Goal: Task Accomplishment & Management: Manage account settings

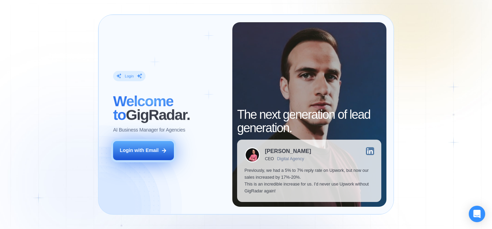
click at [150, 157] on button "Login with Email" at bounding box center [143, 150] width 61 height 19
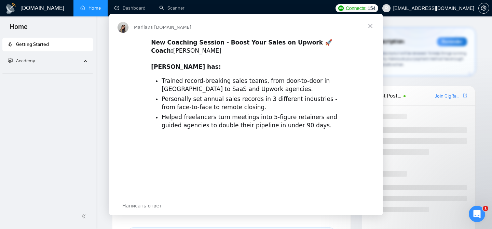
click at [454, 11] on div "Мессенджер Intercom" at bounding box center [246, 114] width 492 height 229
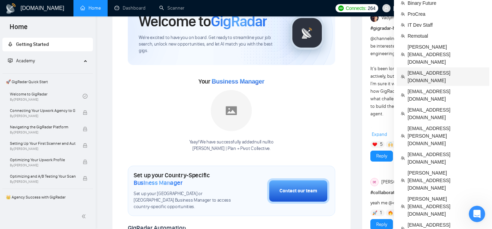
scroll to position [46, 0]
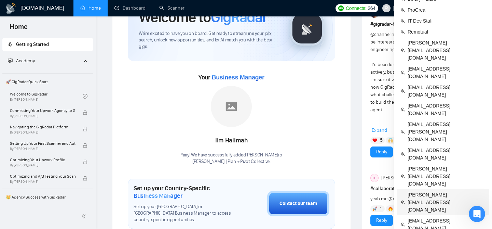
click at [424, 191] on span "pranay.agrawal@scaleupally.io" at bounding box center [447, 202] width 78 height 23
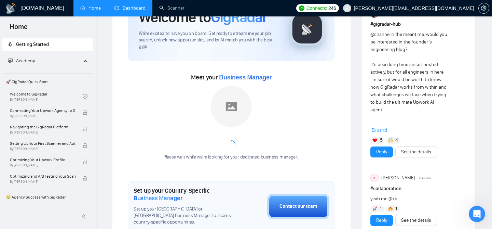
click at [137, 11] on link "Dashboard" at bounding box center [130, 8] width 31 height 6
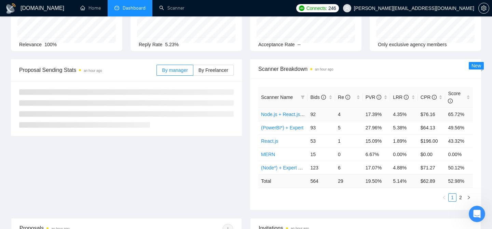
scroll to position [70, 0]
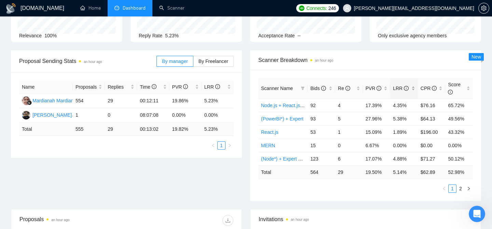
click at [415, 89] on div "LRR" at bounding box center [404, 88] width 22 height 8
click at [402, 65] on div "Scanner Breakdown an hour ago" at bounding box center [365, 59] width 215 height 19
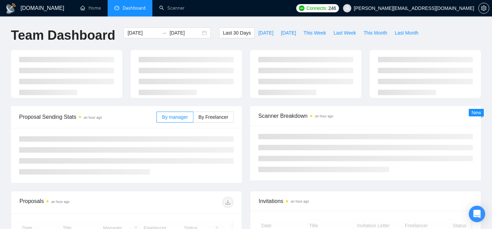
scroll to position [70, 0]
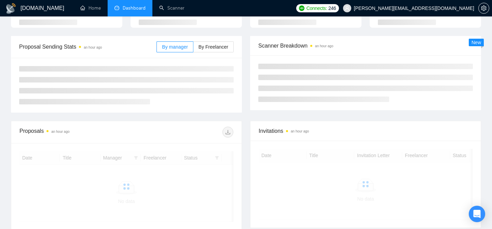
click at [351, 11] on span at bounding box center [347, 8] width 8 height 8
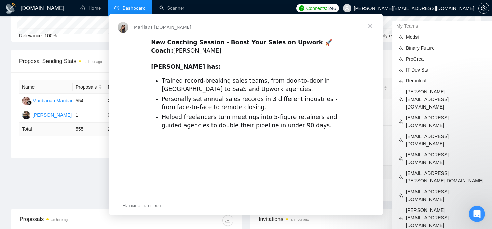
scroll to position [0, 0]
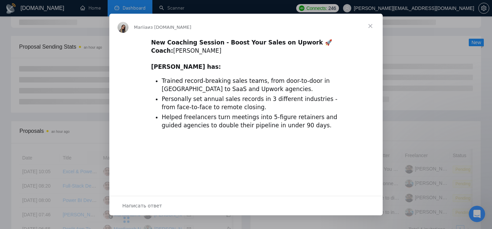
click at [366, 25] on span "Закрыть" at bounding box center [370, 26] width 25 height 25
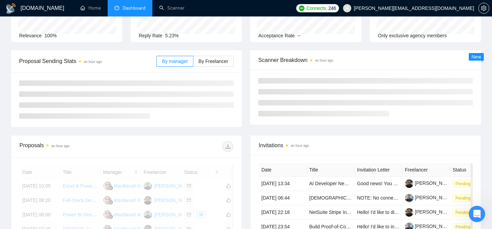
click at [450, 8] on span "pranay.agrawal@scaleupally.io" at bounding box center [414, 8] width 120 height 0
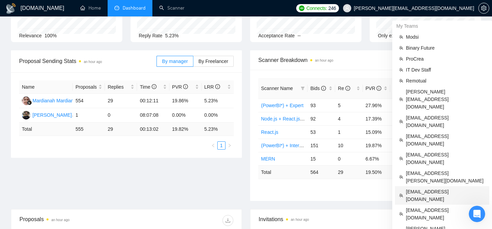
click at [429, 188] on span "adrianoligarch@gmail.com" at bounding box center [445, 195] width 79 height 15
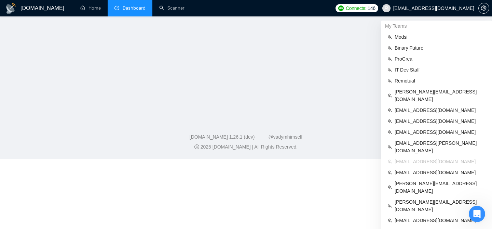
scroll to position [85, 0]
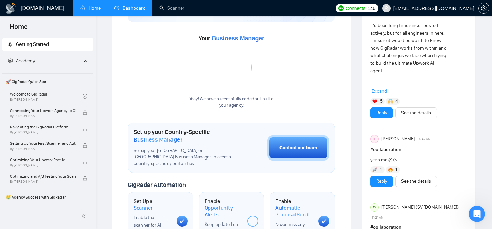
click at [125, 5] on link "Dashboard" at bounding box center [130, 8] width 31 height 6
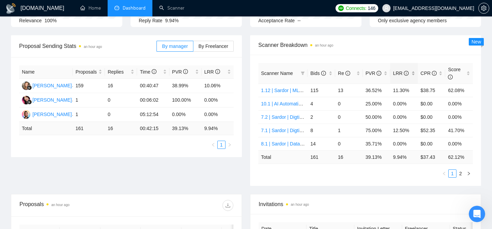
click at [414, 72] on div "LRR" at bounding box center [404, 73] width 22 height 8
click at [403, 49] on span "Scanner Breakdown an hour ago" at bounding box center [365, 45] width 215 height 9
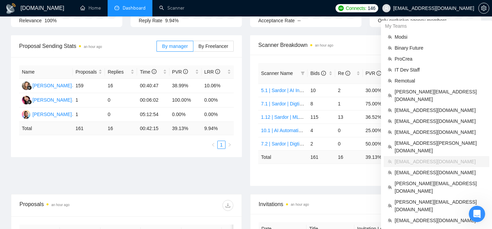
click at [431, 12] on span "adrianoligarch@gmail.com" at bounding box center [428, 8] width 100 height 22
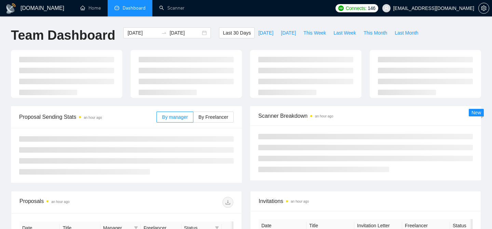
scroll to position [85, 0]
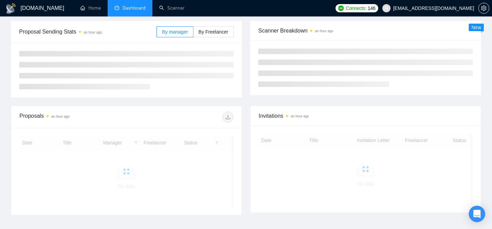
click at [424, 13] on span "[EMAIL_ADDRESS][DOMAIN_NAME]" at bounding box center [428, 8] width 100 height 22
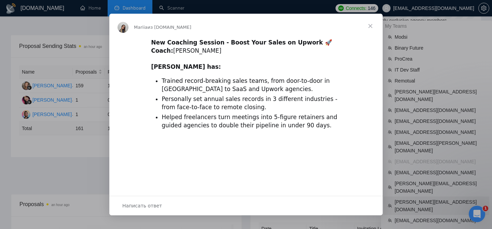
scroll to position [0, 0]
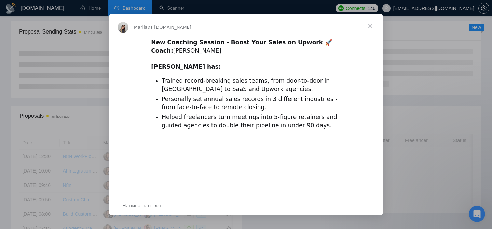
click at [370, 26] on span "Закрыть" at bounding box center [370, 26] width 25 height 25
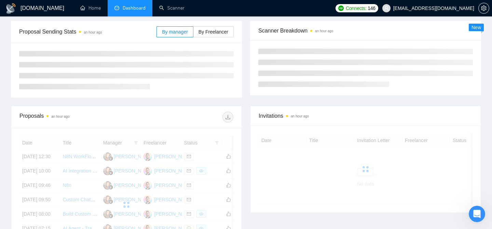
click at [437, 8] on span "adrianoligarch@gmail.com" at bounding box center [433, 8] width 81 height 0
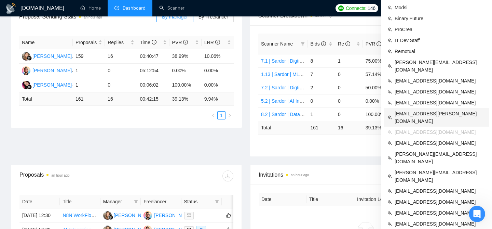
scroll to position [121, 0]
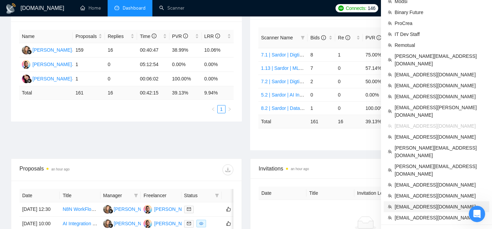
click at [399, 203] on span "dm.shatokhin@99-minds.com" at bounding box center [440, 207] width 91 height 8
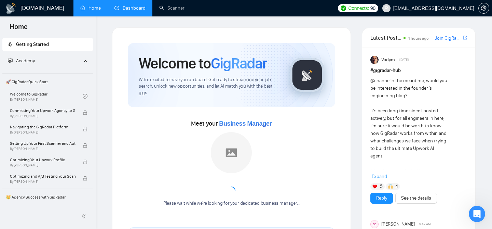
click at [131, 10] on link "Dashboard" at bounding box center [130, 8] width 31 height 6
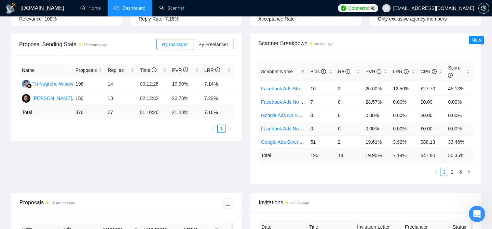
scroll to position [85, 0]
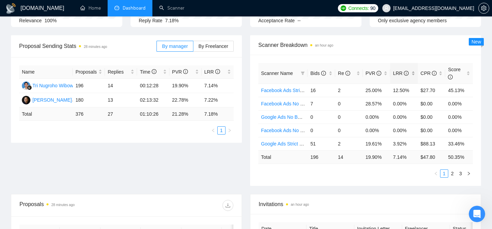
click at [414, 73] on div "LRR" at bounding box center [404, 73] width 22 height 8
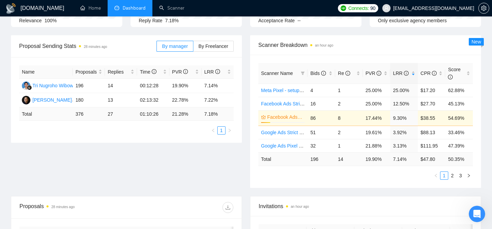
click at [387, 53] on div "Scanner Breakdown an hour ago" at bounding box center [365, 44] width 215 height 19
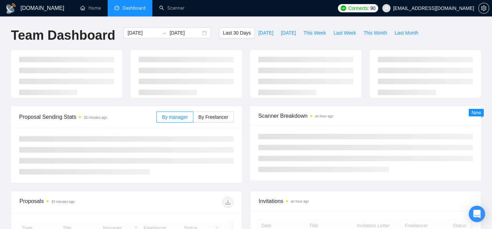
scroll to position [85, 0]
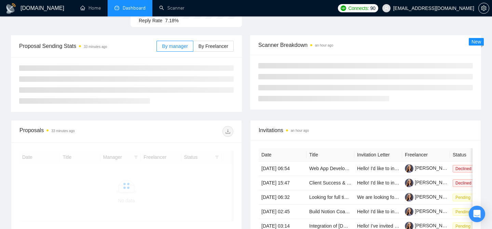
click at [435, 8] on span "[EMAIL_ADDRESS][DOMAIN_NAME]" at bounding box center [433, 8] width 81 height 0
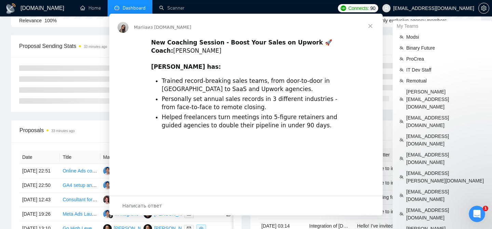
scroll to position [0, 0]
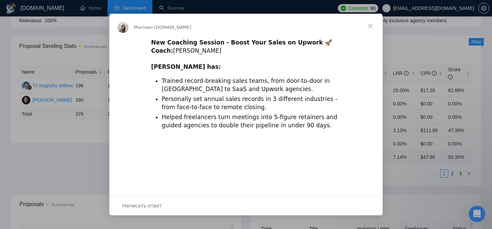
click at [374, 27] on span "Закрыть" at bounding box center [370, 26] width 25 height 25
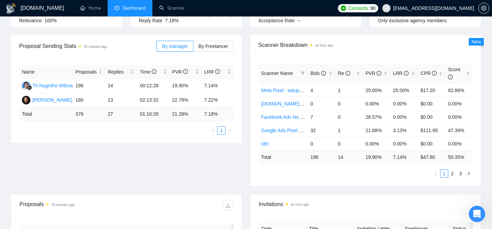
click at [429, 17] on div "Only exclusive agency members" at bounding box center [425, 21] width 95 height 8
click at [429, 15] on span "[EMAIL_ADDRESS][DOMAIN_NAME]" at bounding box center [428, 8] width 100 height 22
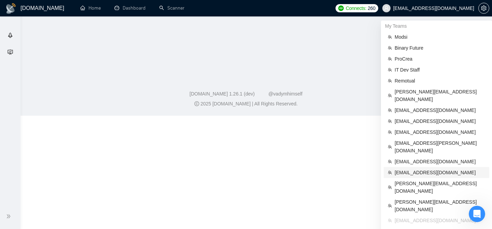
scroll to position [130, 0]
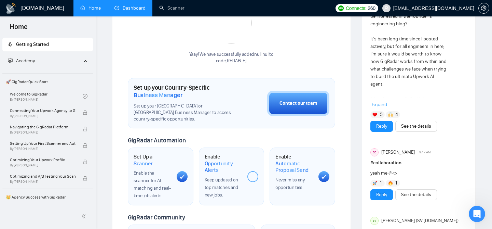
click at [137, 10] on link "Dashboard" at bounding box center [130, 8] width 31 height 6
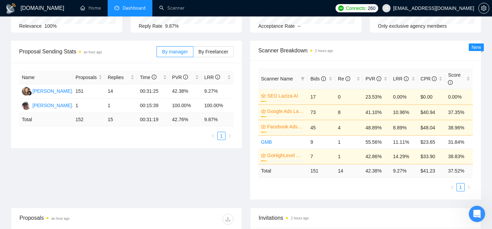
scroll to position [77, 0]
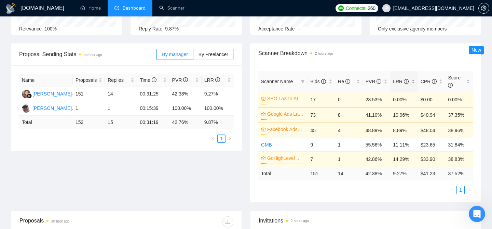
click at [412, 81] on div "LRR" at bounding box center [404, 82] width 22 height 8
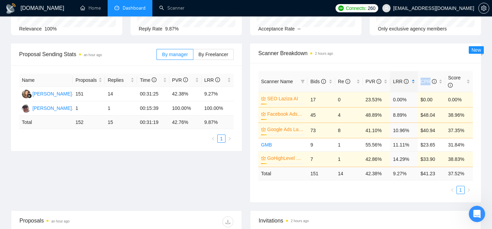
click at [412, 81] on div "LRR" at bounding box center [404, 82] width 22 height 8
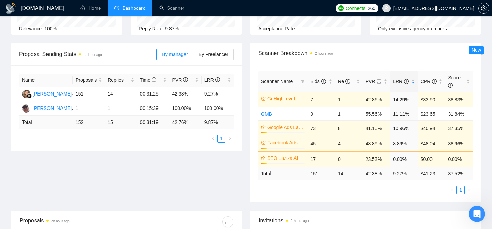
click at [380, 57] on span "Scanner Breakdown 2 hours ago" at bounding box center [365, 53] width 215 height 9
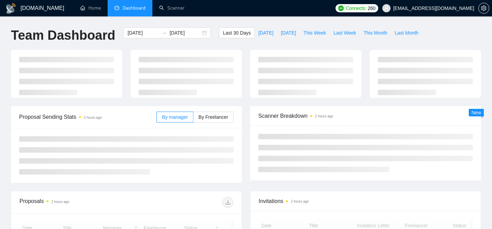
scroll to position [77, 0]
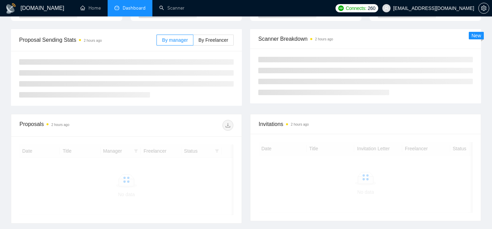
click at [450, 8] on span "[EMAIL_ADDRESS][DOMAIN_NAME]" at bounding box center [433, 8] width 81 height 0
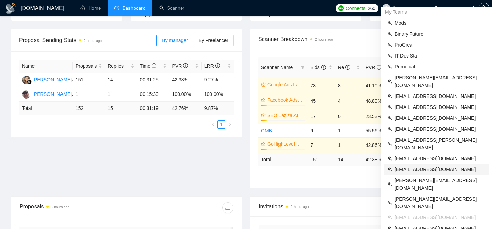
scroll to position [92, 0]
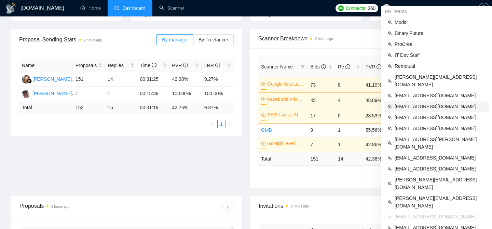
click at [418, 103] on span "[EMAIL_ADDRESS][DOMAIN_NAME]" at bounding box center [440, 107] width 91 height 8
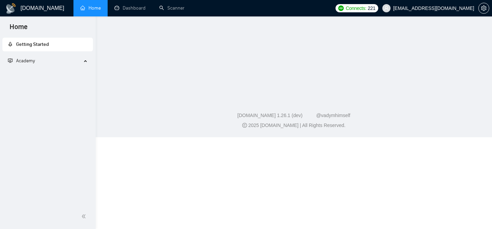
scroll to position [108, 0]
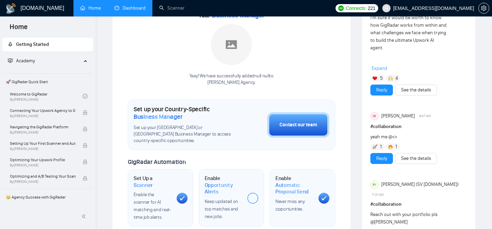
click at [139, 5] on link "Dashboard" at bounding box center [130, 8] width 31 height 6
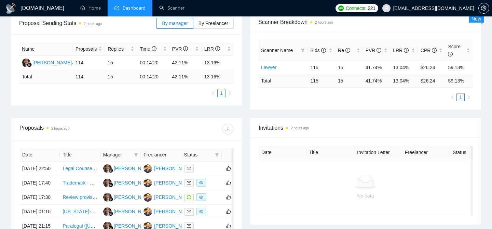
scroll to position [79, 0]
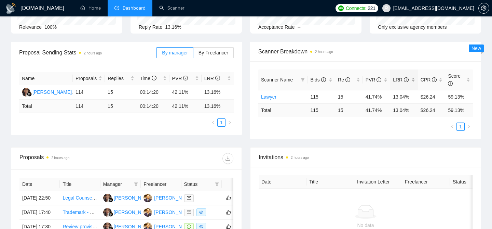
click at [413, 79] on div "LRR" at bounding box center [404, 80] width 22 height 8
click at [414, 80] on div "LRR" at bounding box center [404, 80] width 22 height 8
click at [397, 59] on div "Scanner Breakdown 2 hours ago" at bounding box center [365, 51] width 215 height 19
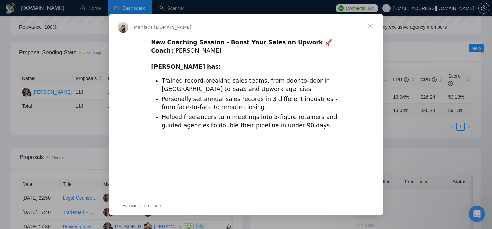
click at [369, 27] on span "Закрыть" at bounding box center [370, 26] width 25 height 25
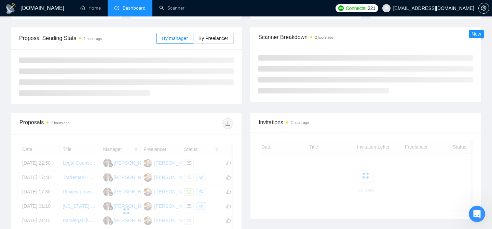
click at [441, 14] on span "[EMAIL_ADDRESS][DOMAIN_NAME]" at bounding box center [428, 8] width 100 height 22
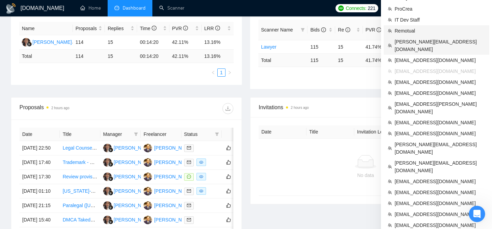
scroll to position [130, 0]
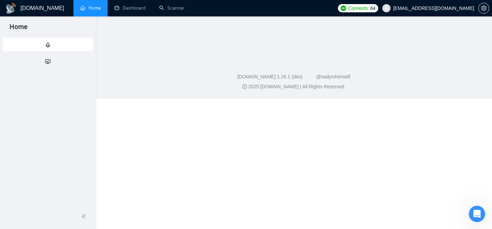
scroll to position [147, 0]
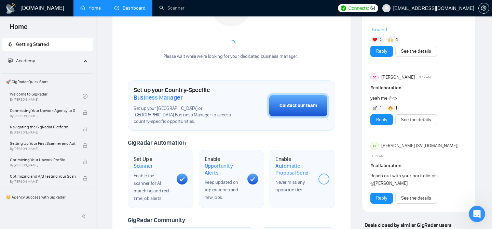
click at [132, 11] on link "Dashboard" at bounding box center [130, 8] width 31 height 6
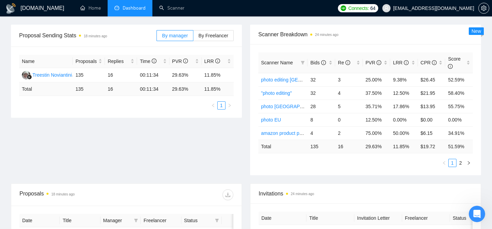
scroll to position [64, 0]
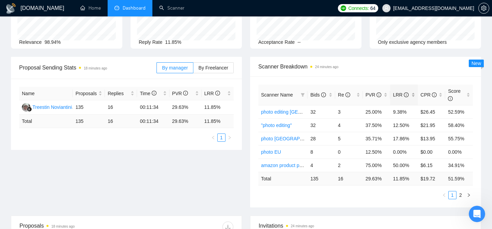
click at [413, 93] on div "LRR" at bounding box center [404, 95] width 22 height 8
click at [393, 76] on div "Scanner Name Bids Re PVR LRR CPR Score amazon product photo 4 2 75.00% 50.00% $…" at bounding box center [365, 141] width 231 height 131
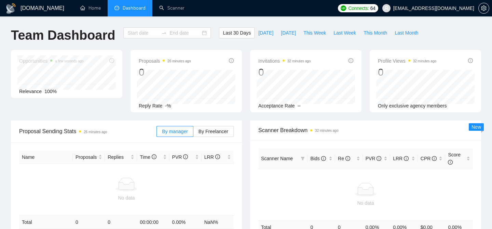
type input "[DATE]"
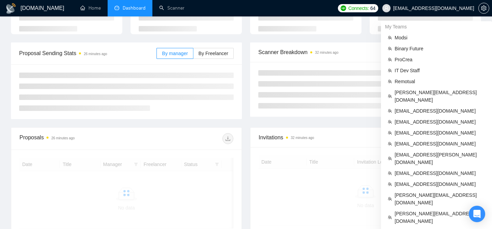
click at [448, 12] on span "[EMAIL_ADDRESS][DOMAIN_NAME]" at bounding box center [428, 8] width 100 height 22
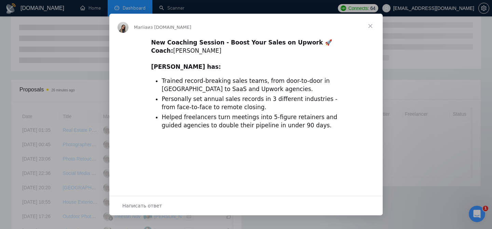
scroll to position [126, 0]
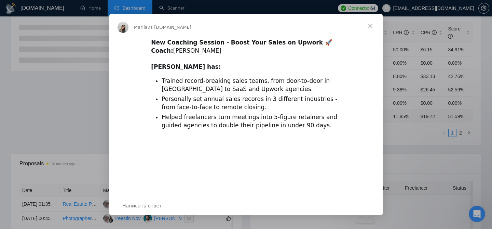
click at [370, 30] on span "Закрыть" at bounding box center [370, 26] width 25 height 25
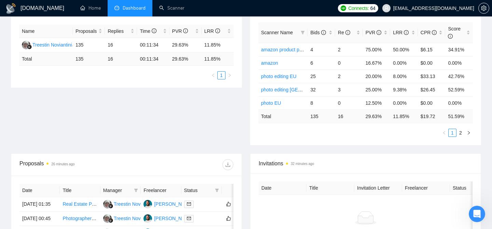
click at [434, 12] on span "nazarov.dnepr@gmail.com" at bounding box center [428, 8] width 100 height 22
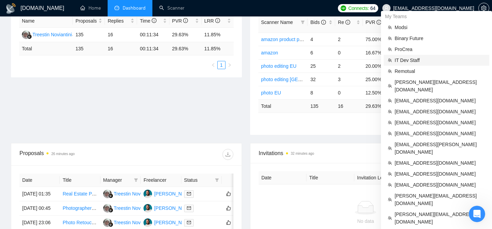
scroll to position [142, 0]
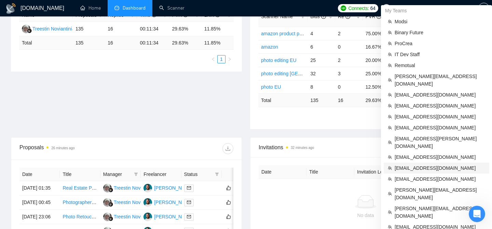
click at [422, 164] on span "jarcardini@cloudavengers.io" at bounding box center [440, 168] width 91 height 8
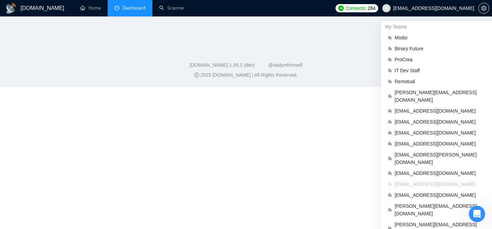
scroll to position [158, 0]
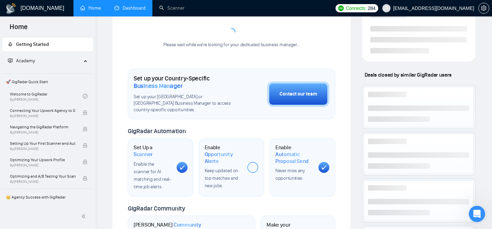
click at [131, 7] on link "Dashboard" at bounding box center [130, 8] width 31 height 6
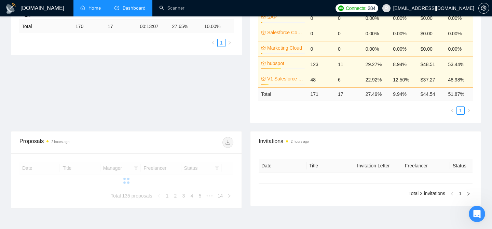
type input "[DATE]"
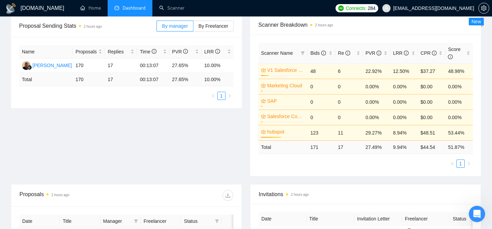
scroll to position [101, 0]
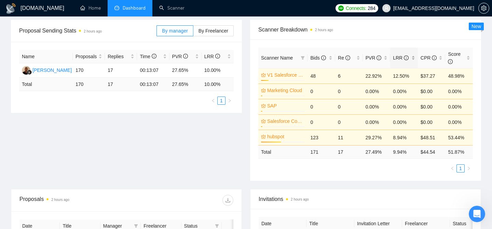
click at [412, 59] on div "LRR" at bounding box center [404, 58] width 22 height 8
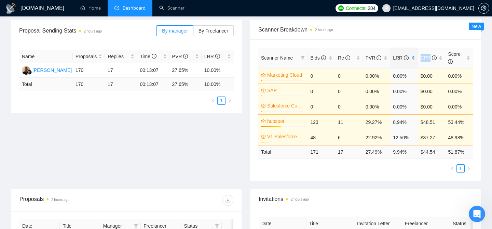
click at [412, 59] on div "LRR" at bounding box center [404, 58] width 22 height 8
click at [391, 38] on div "Scanner Breakdown 2 hours ago" at bounding box center [365, 29] width 215 height 19
